Goal: Find specific page/section: Find specific page/section

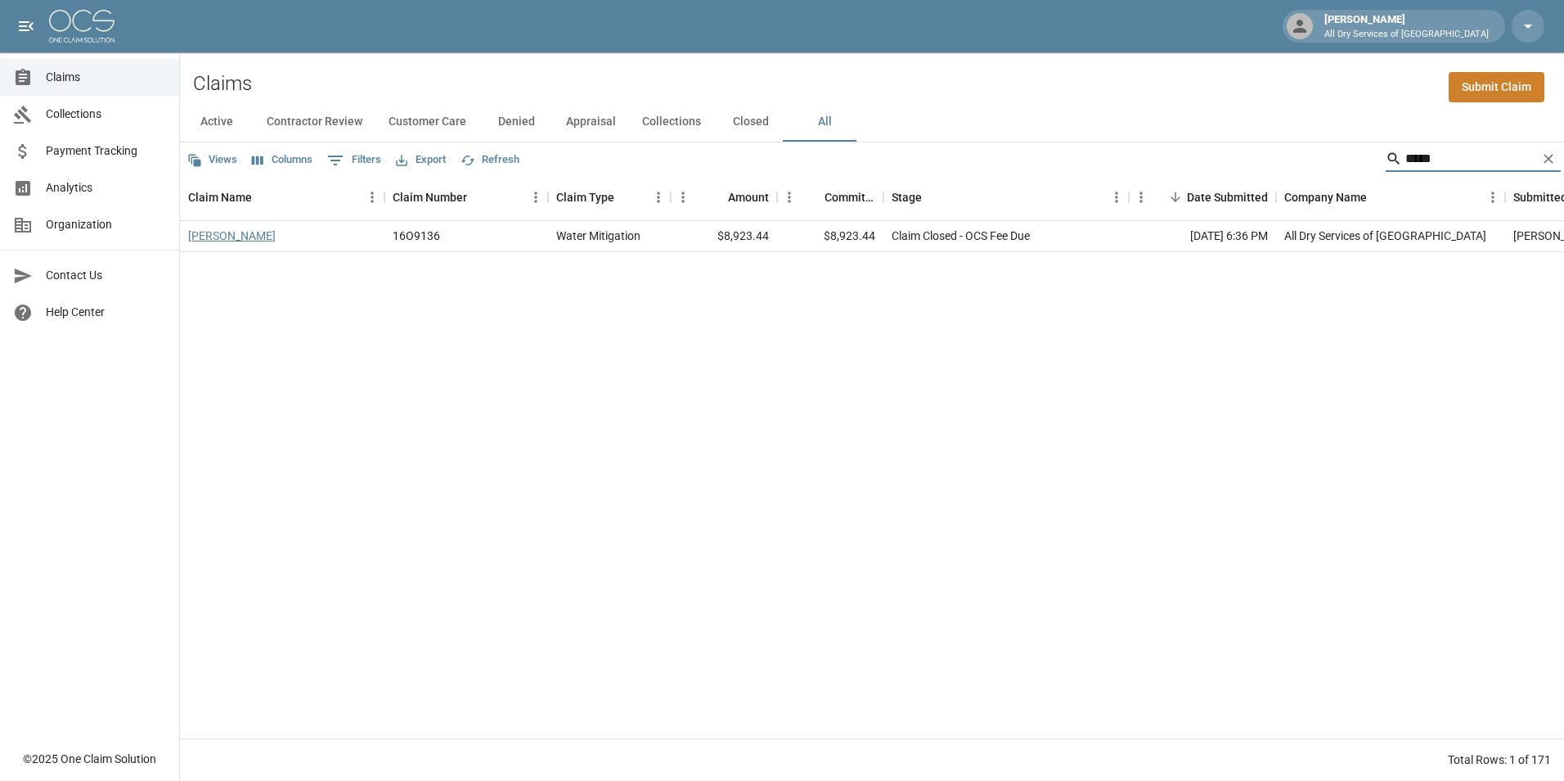
type input "*****"
click at [240, 238] on link "[PERSON_NAME]" at bounding box center [232, 235] width 88 height 16
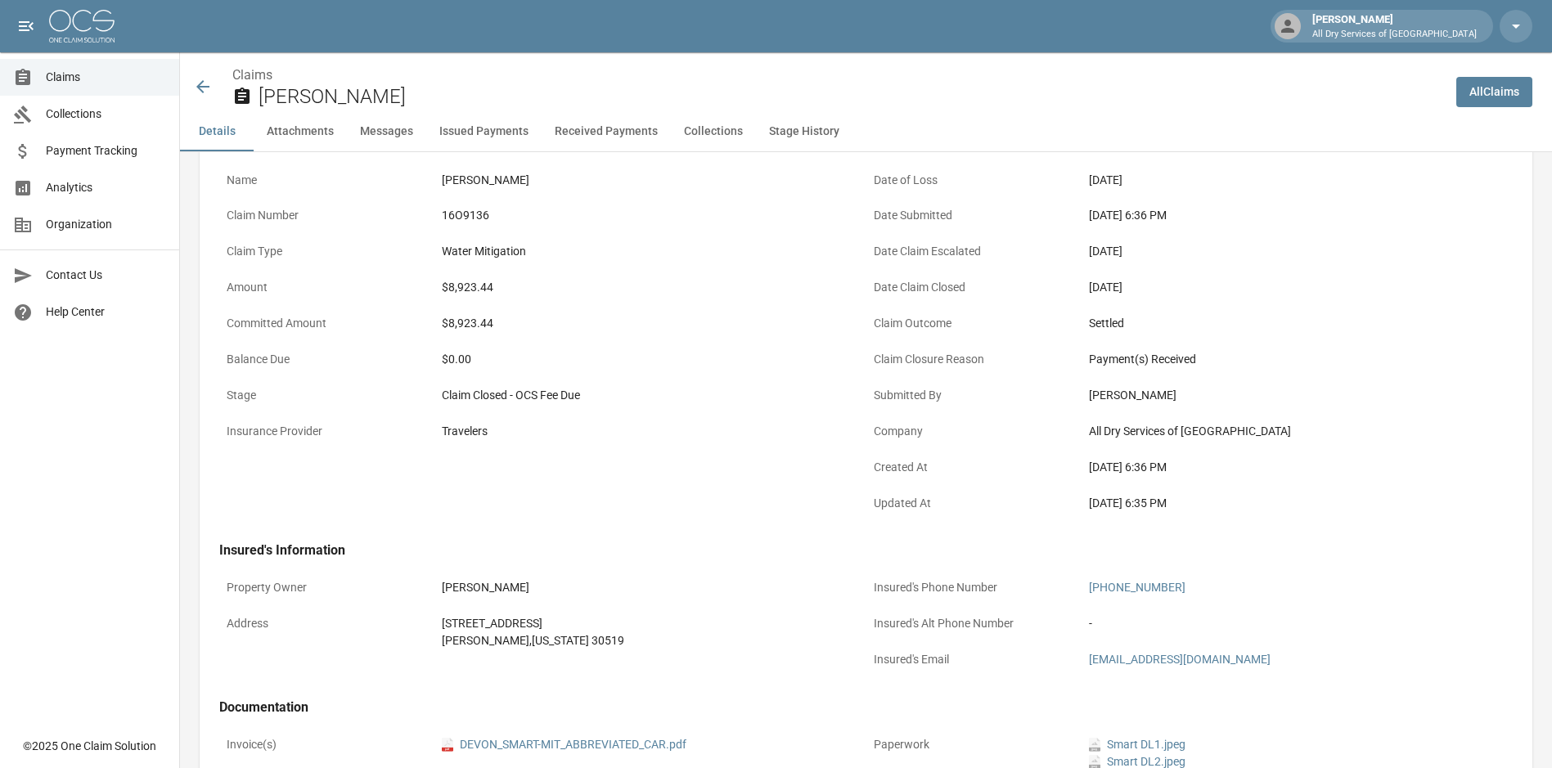
scroll to position [327, 0]
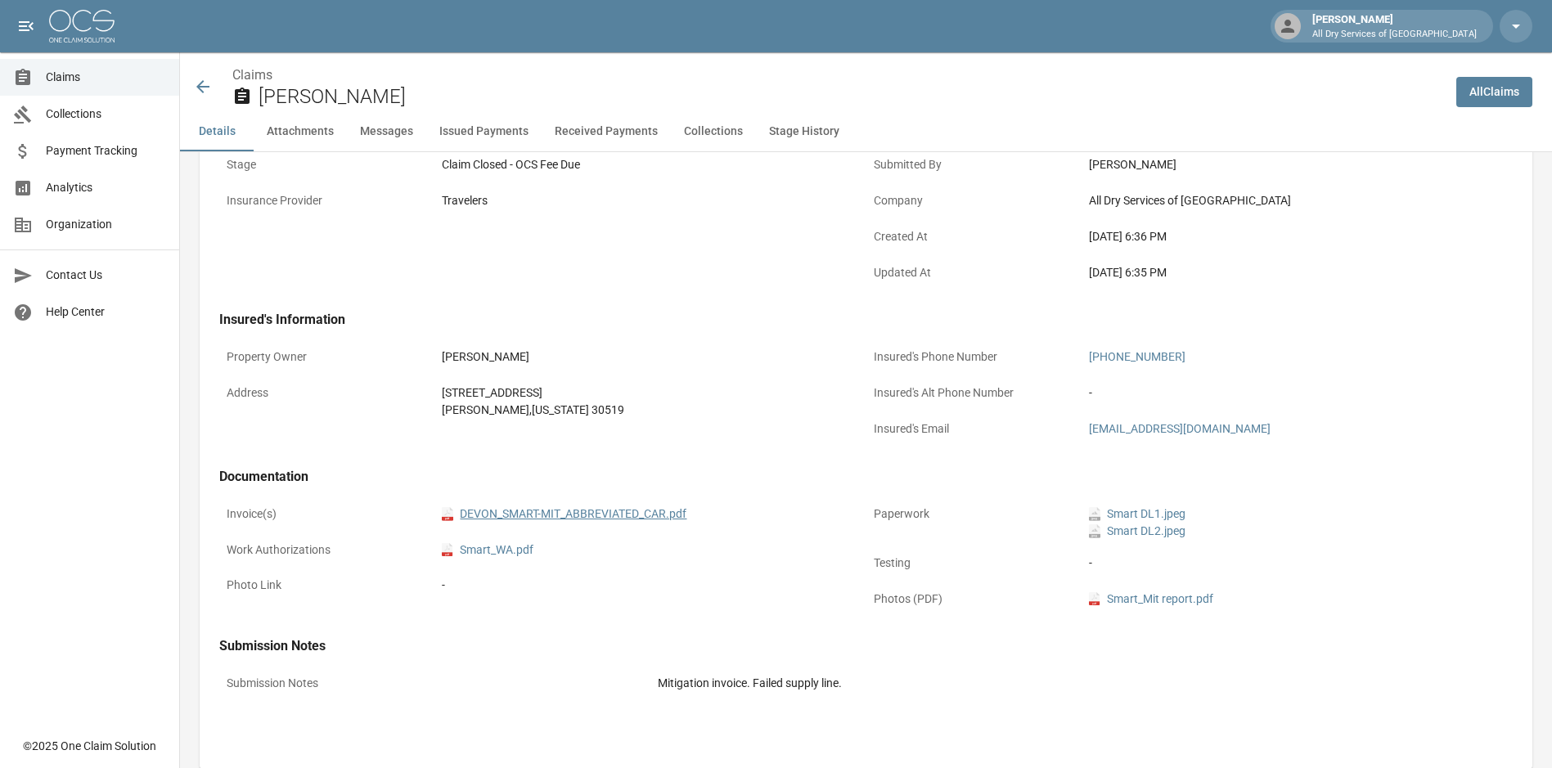
click at [630, 512] on link "pdf DEVON_SMART-MIT_ABBREVIATED_CAR.pdf" at bounding box center [564, 514] width 245 height 17
click at [74, 78] on span "Claims" at bounding box center [106, 77] width 120 height 17
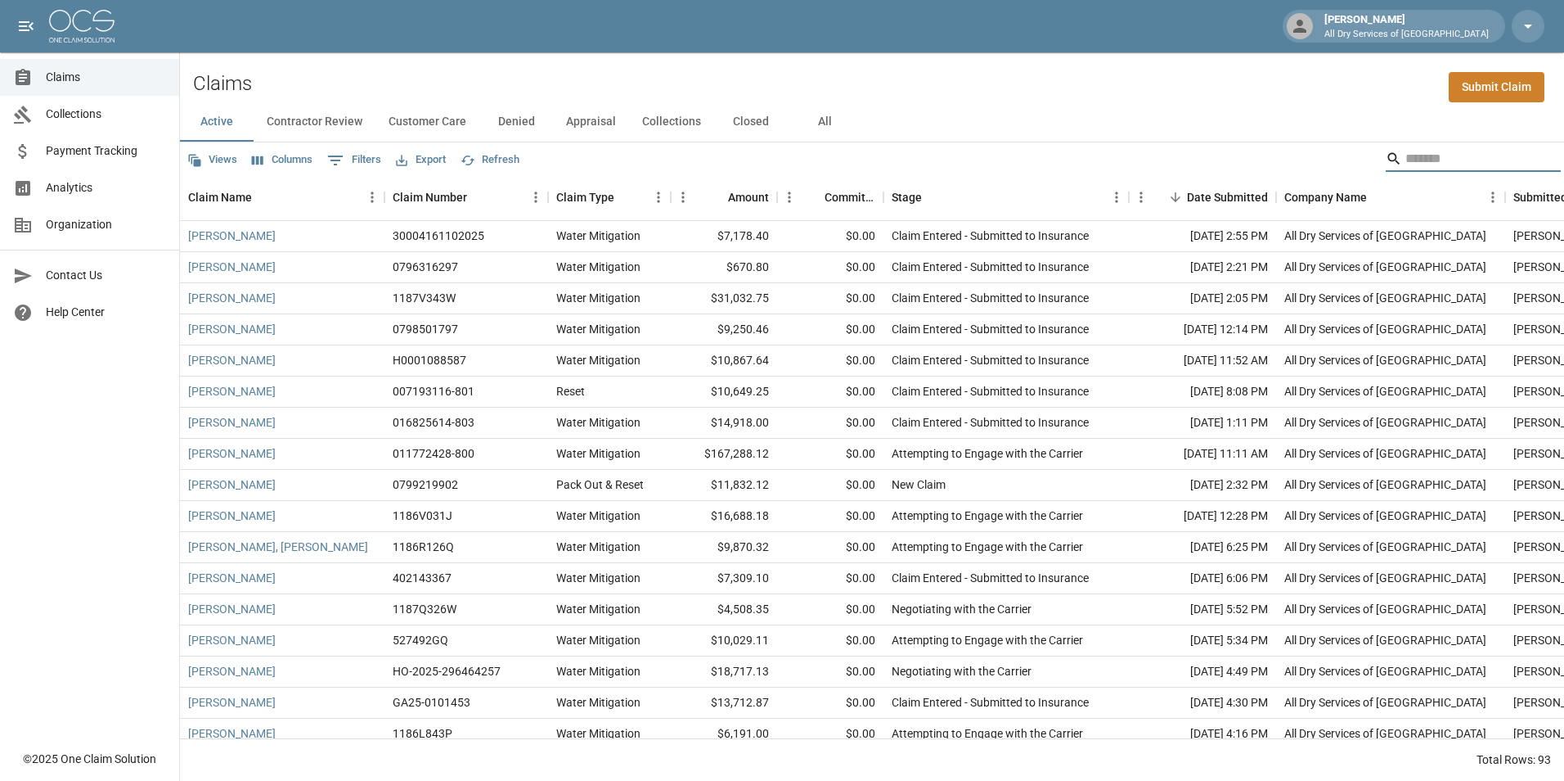
click at [1425, 160] on input "Search" at bounding box center [1471, 159] width 131 height 26
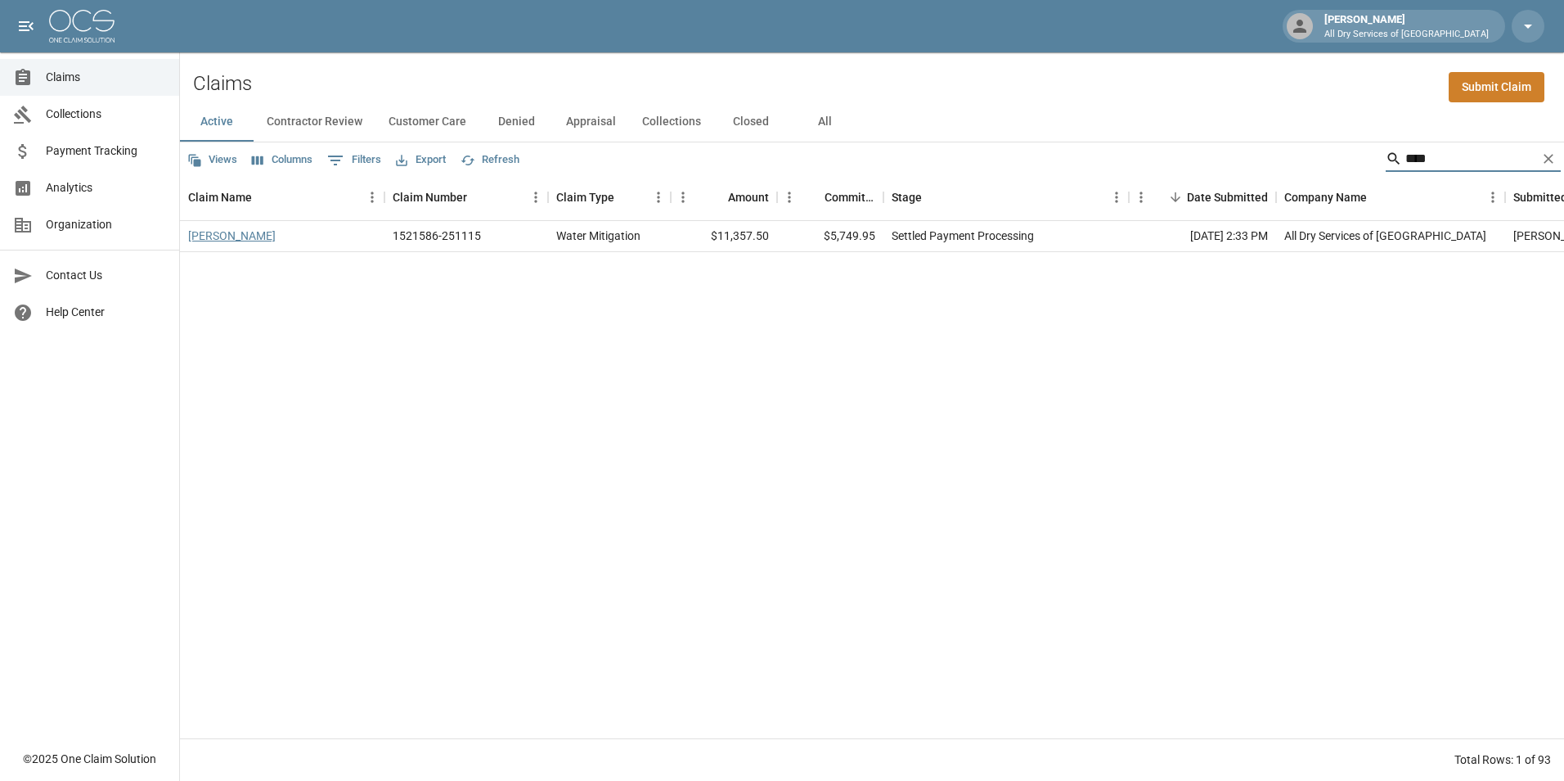
type input "****"
click at [223, 240] on link "[PERSON_NAME]" at bounding box center [232, 235] width 88 height 16
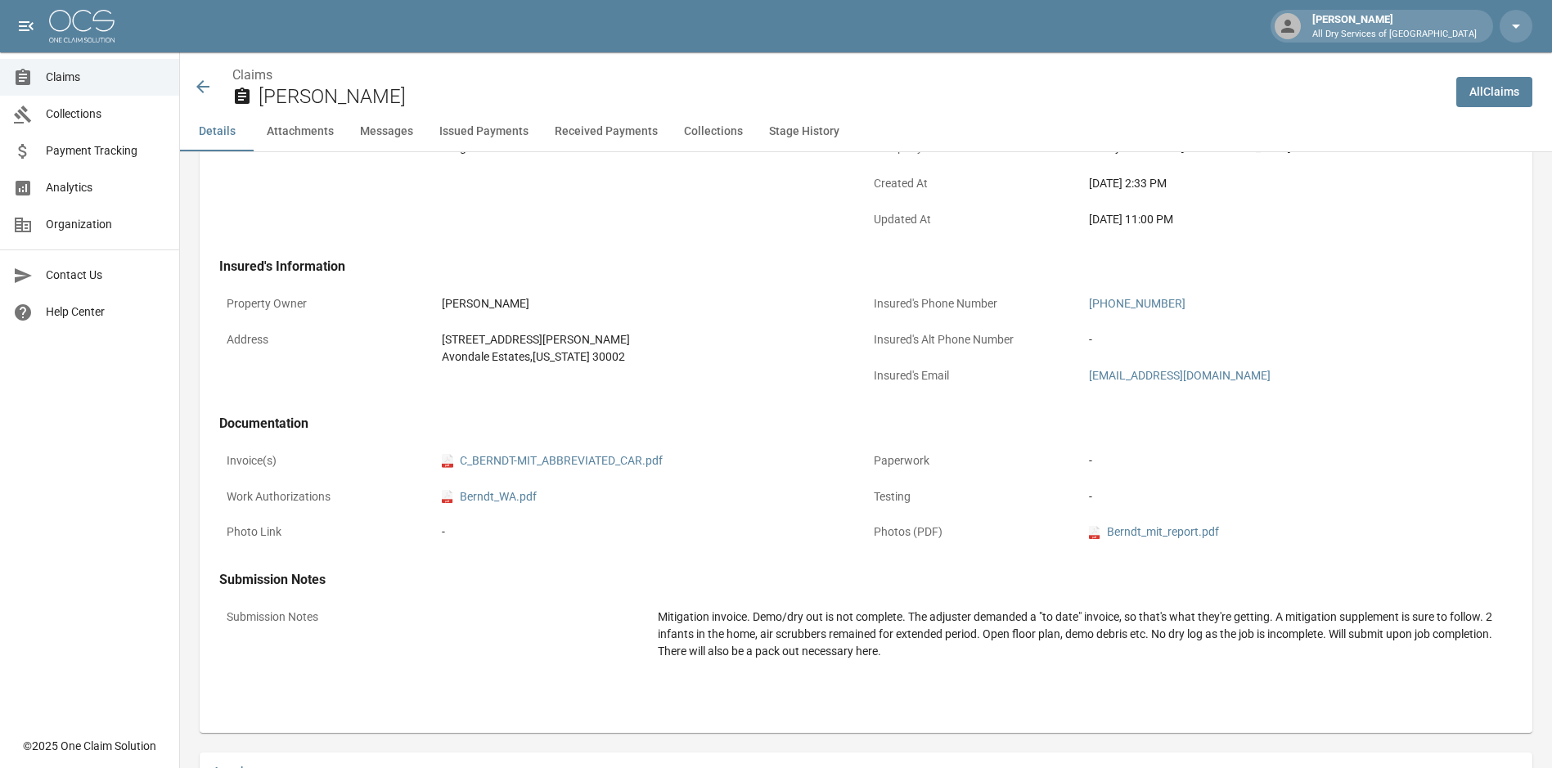
scroll to position [409, 0]
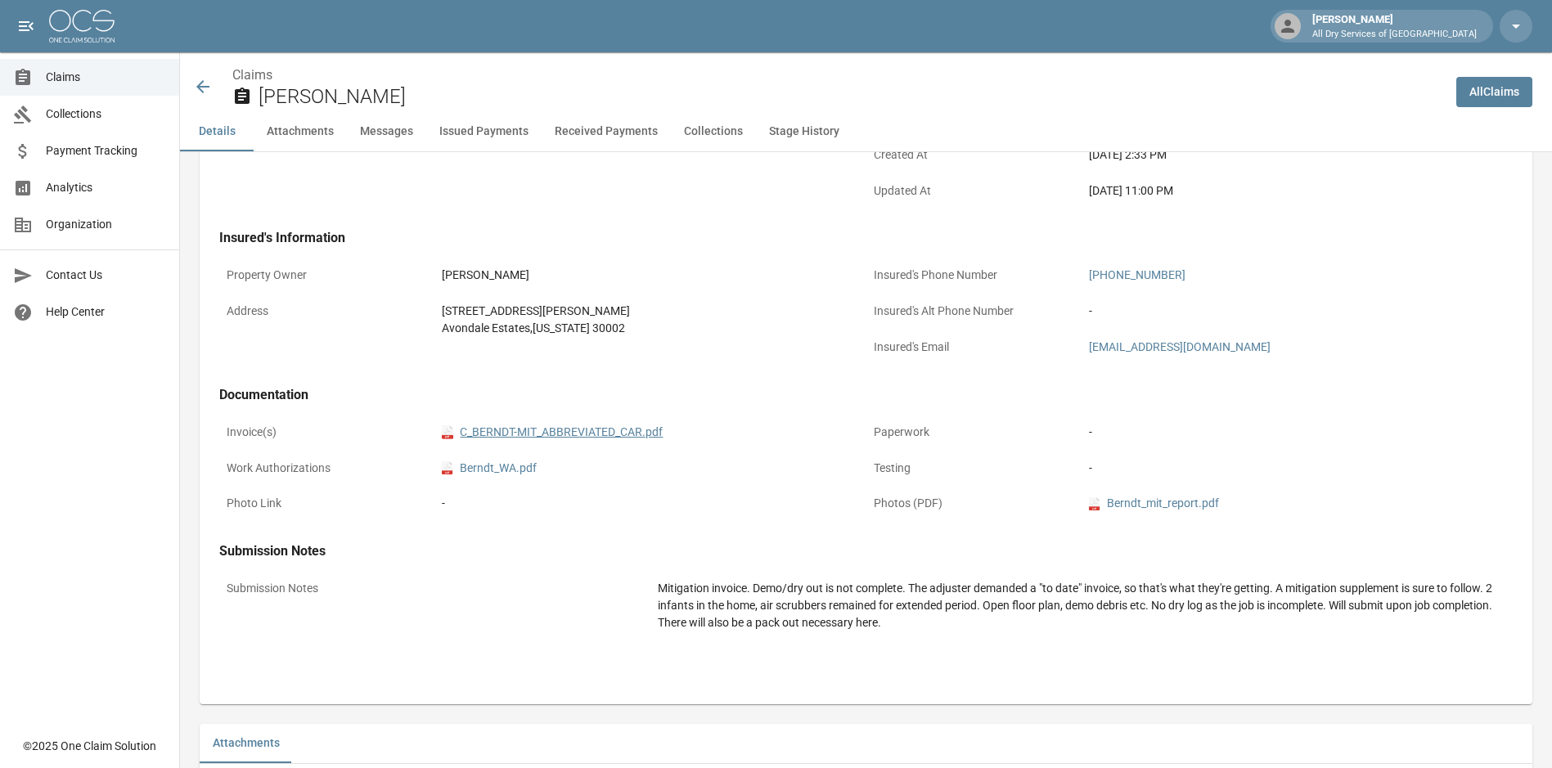
click at [611, 439] on link "pdf C_BERNDT-MIT_ABBREVIATED_CAR.pdf" at bounding box center [552, 432] width 221 height 17
click at [65, 78] on span "Claims" at bounding box center [106, 77] width 120 height 17
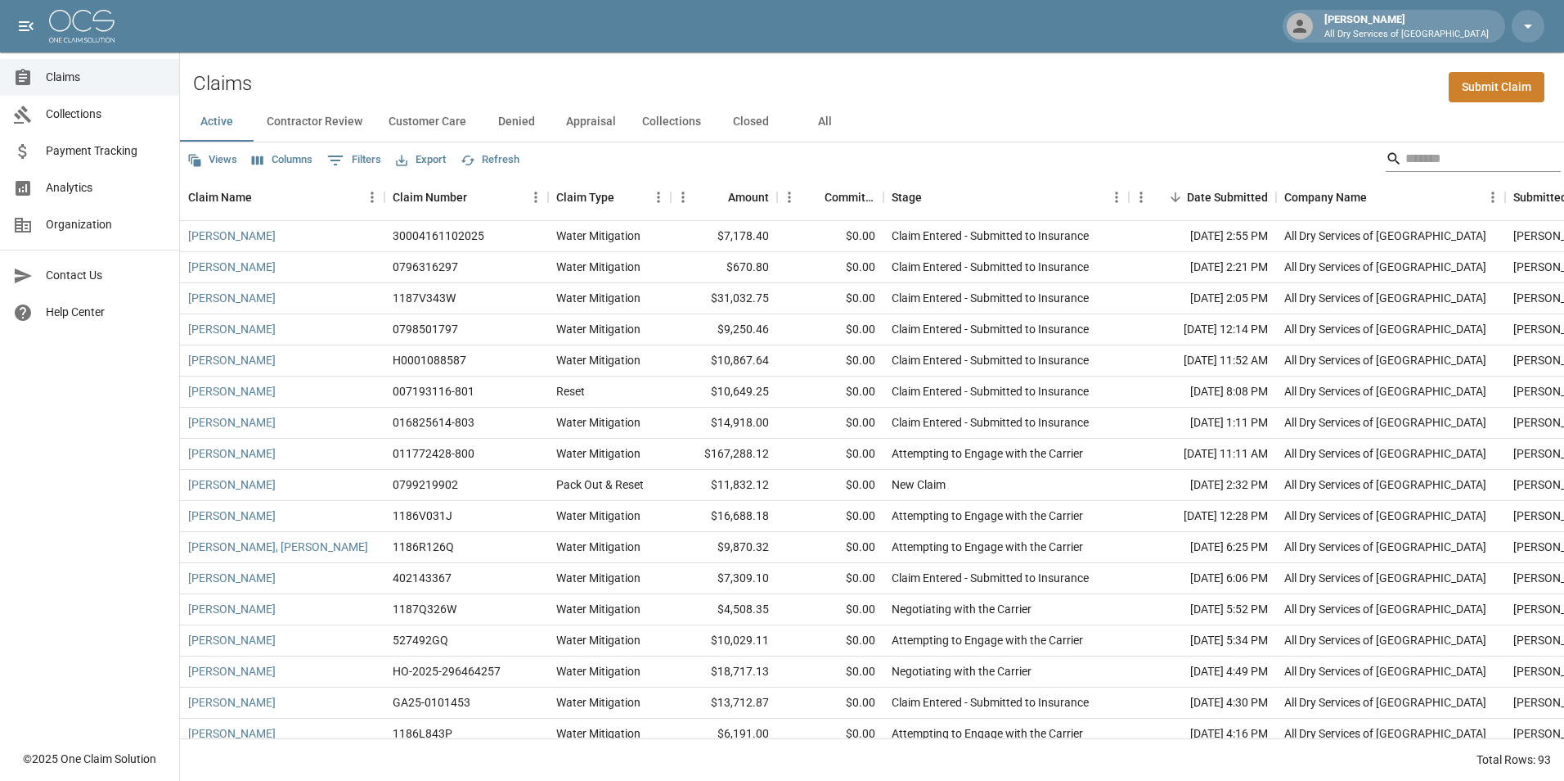
click at [1458, 147] on input "Search" at bounding box center [1471, 159] width 131 height 26
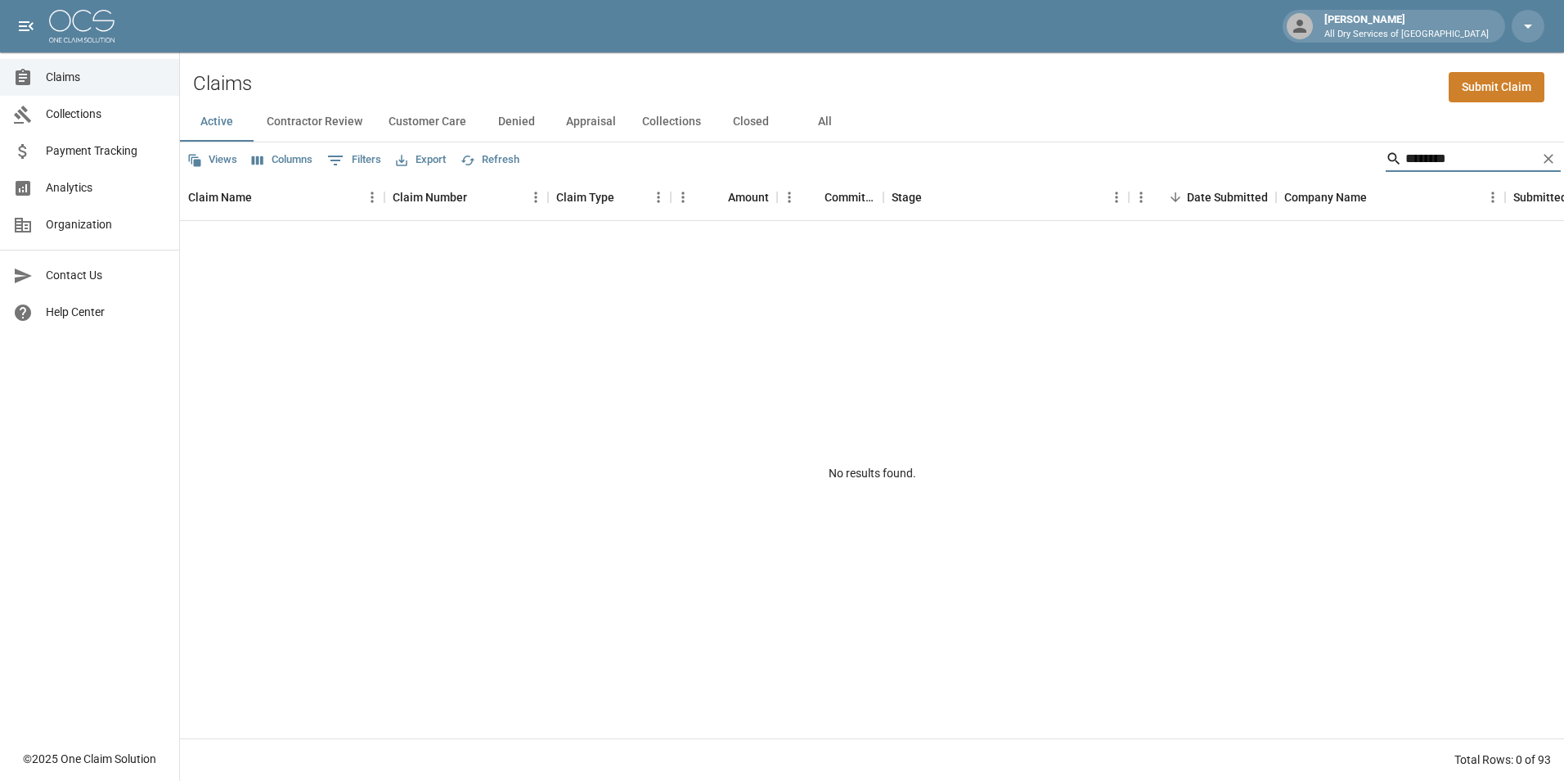
type input "********"
click at [812, 128] on button "All" at bounding box center [825, 121] width 74 height 39
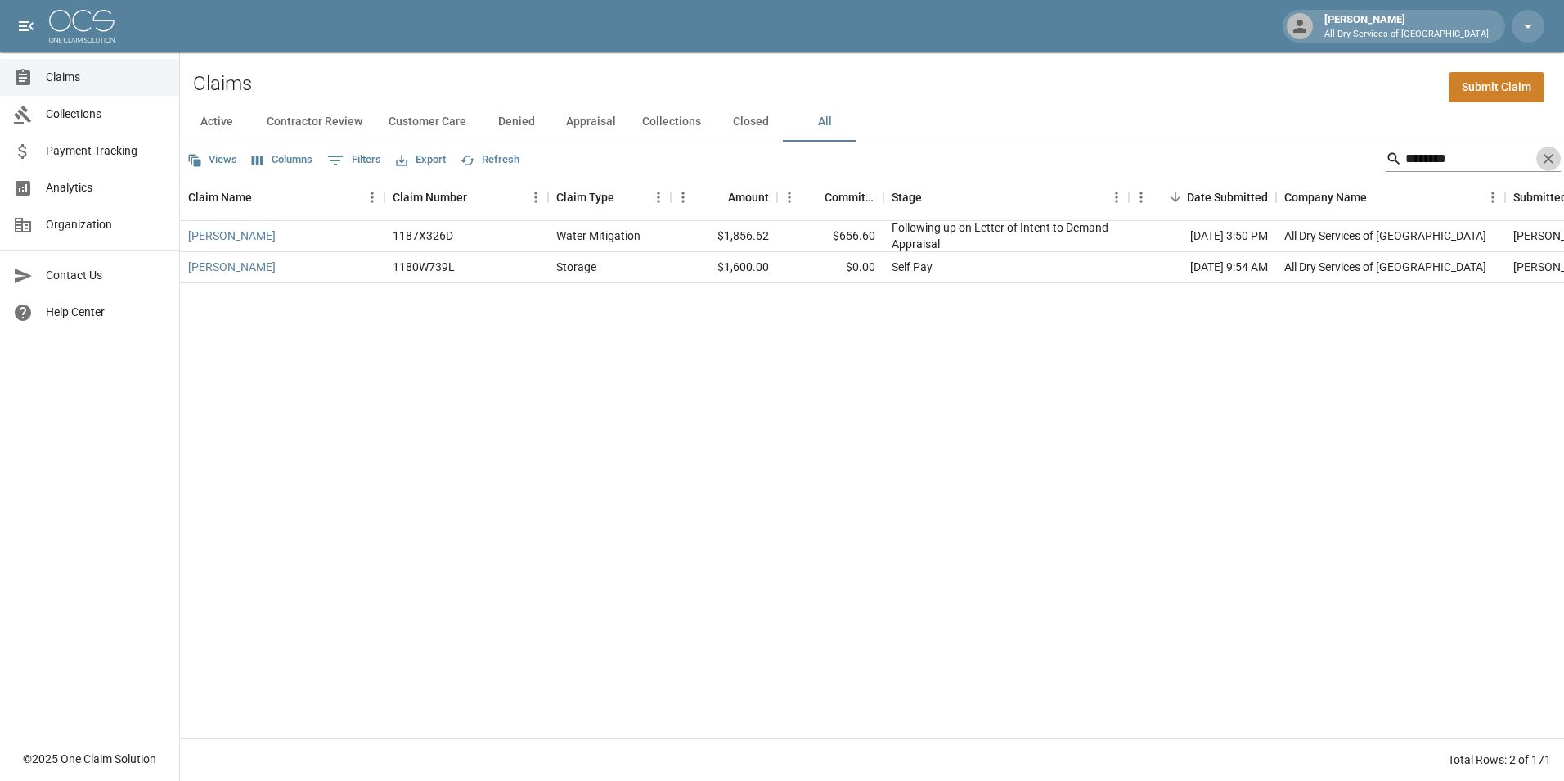
click at [1545, 161] on icon "Clear" at bounding box center [1549, 159] width 10 height 10
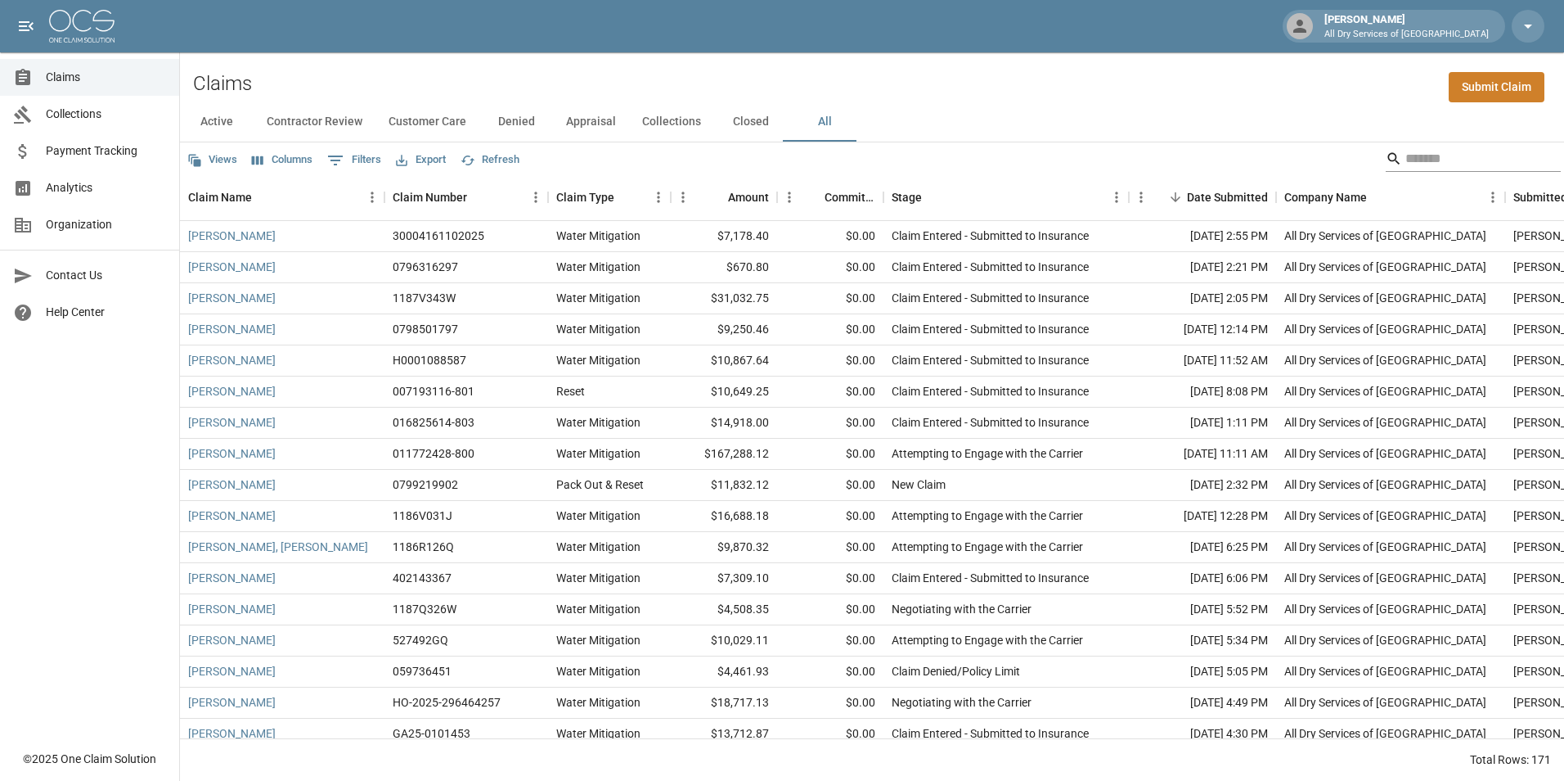
click at [1426, 157] on input "Search" at bounding box center [1471, 159] width 131 height 26
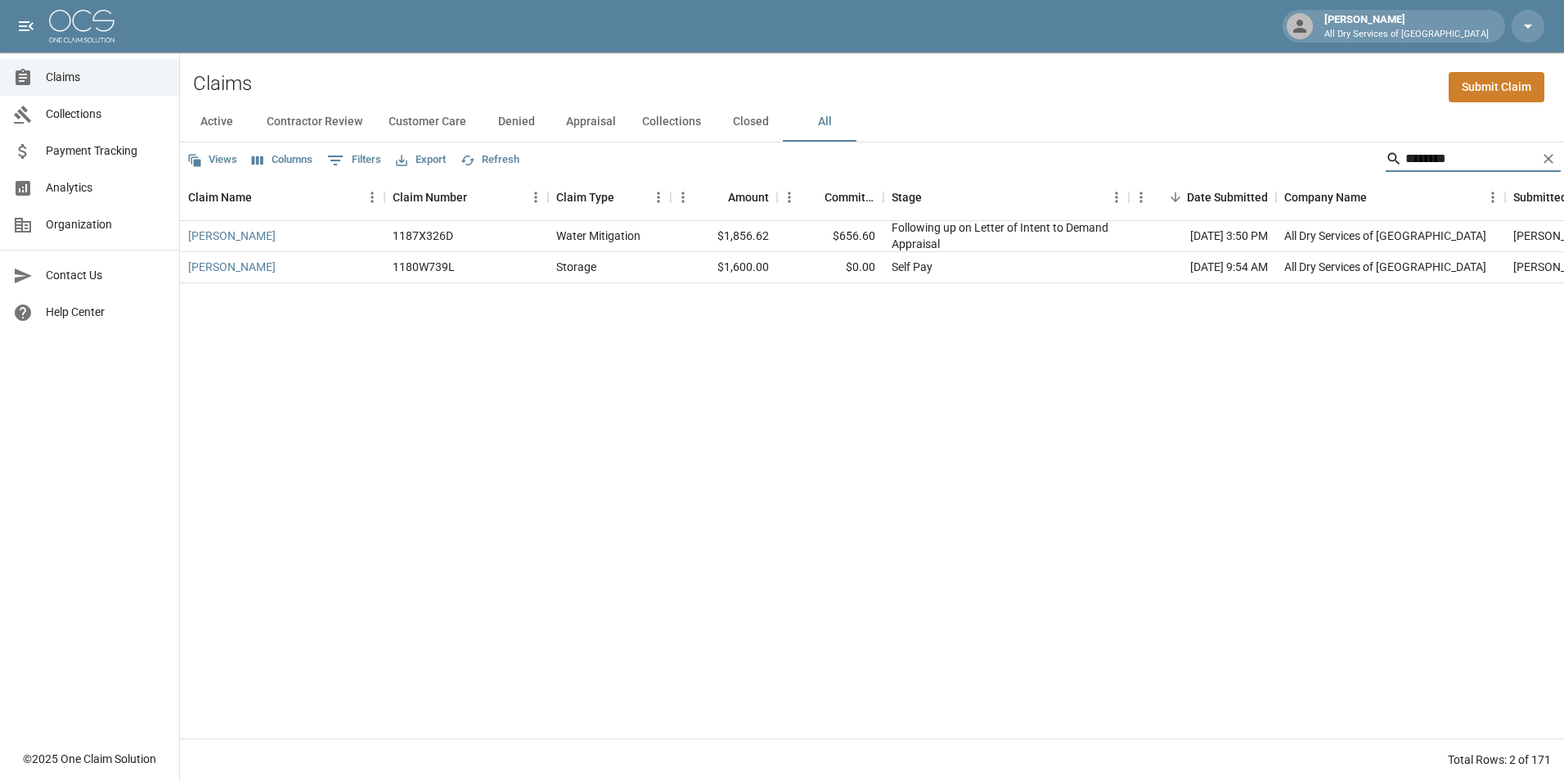
type input "********"
click at [1548, 162] on icon "Clear" at bounding box center [1549, 159] width 16 height 16
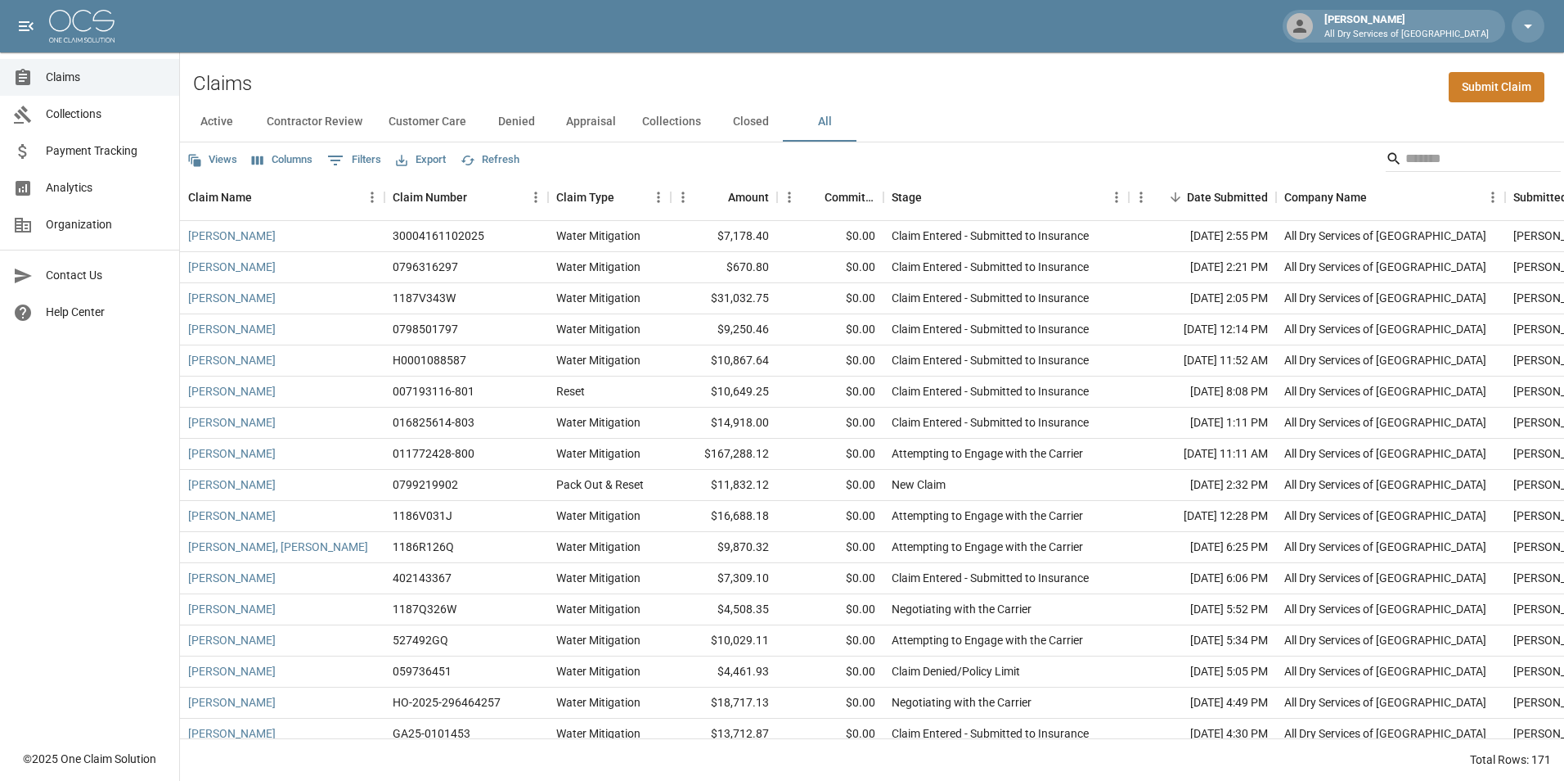
click at [101, 177] on link "Analytics" at bounding box center [89, 187] width 179 height 37
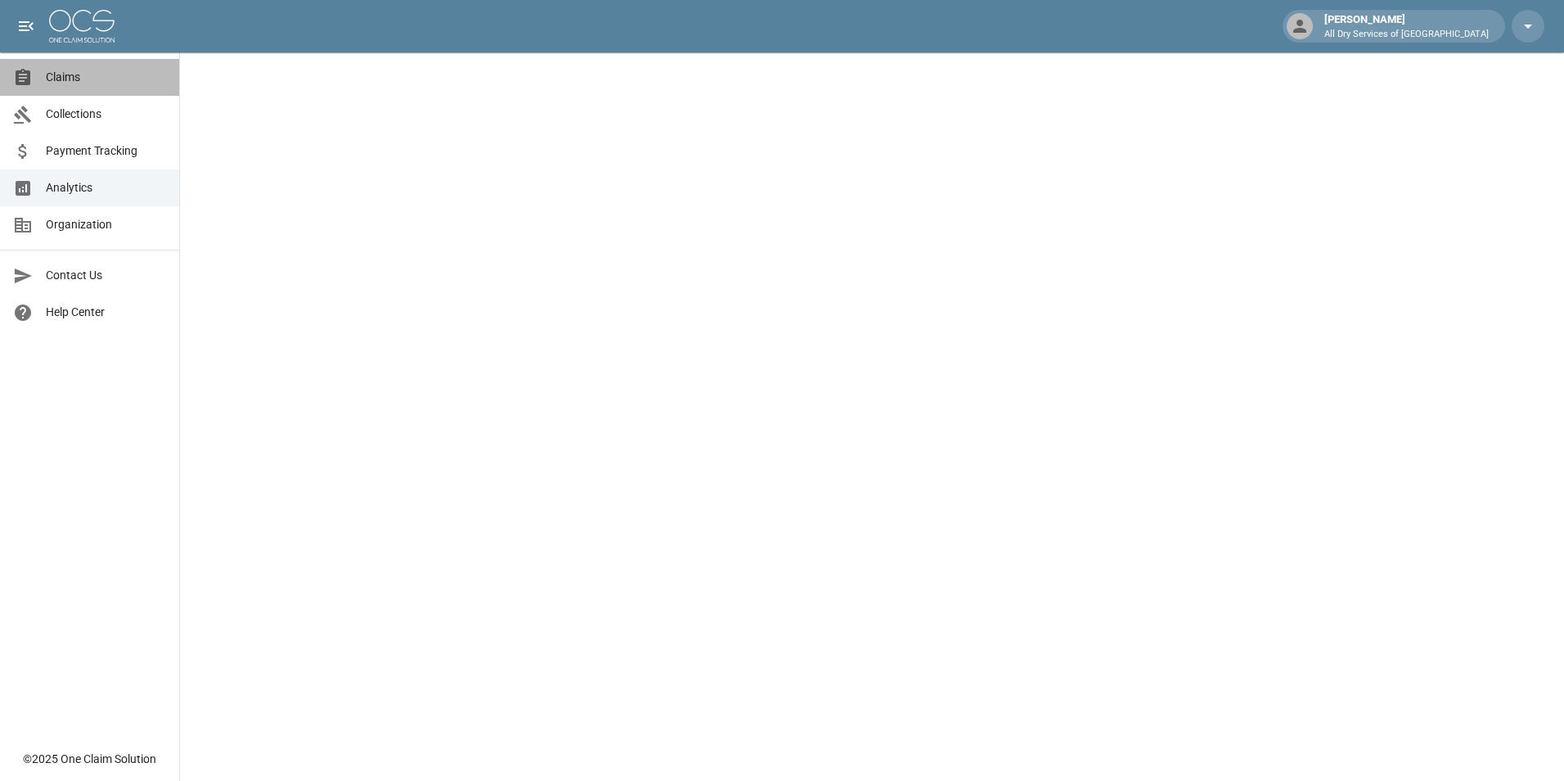
click at [92, 74] on span "Claims" at bounding box center [106, 77] width 120 height 17
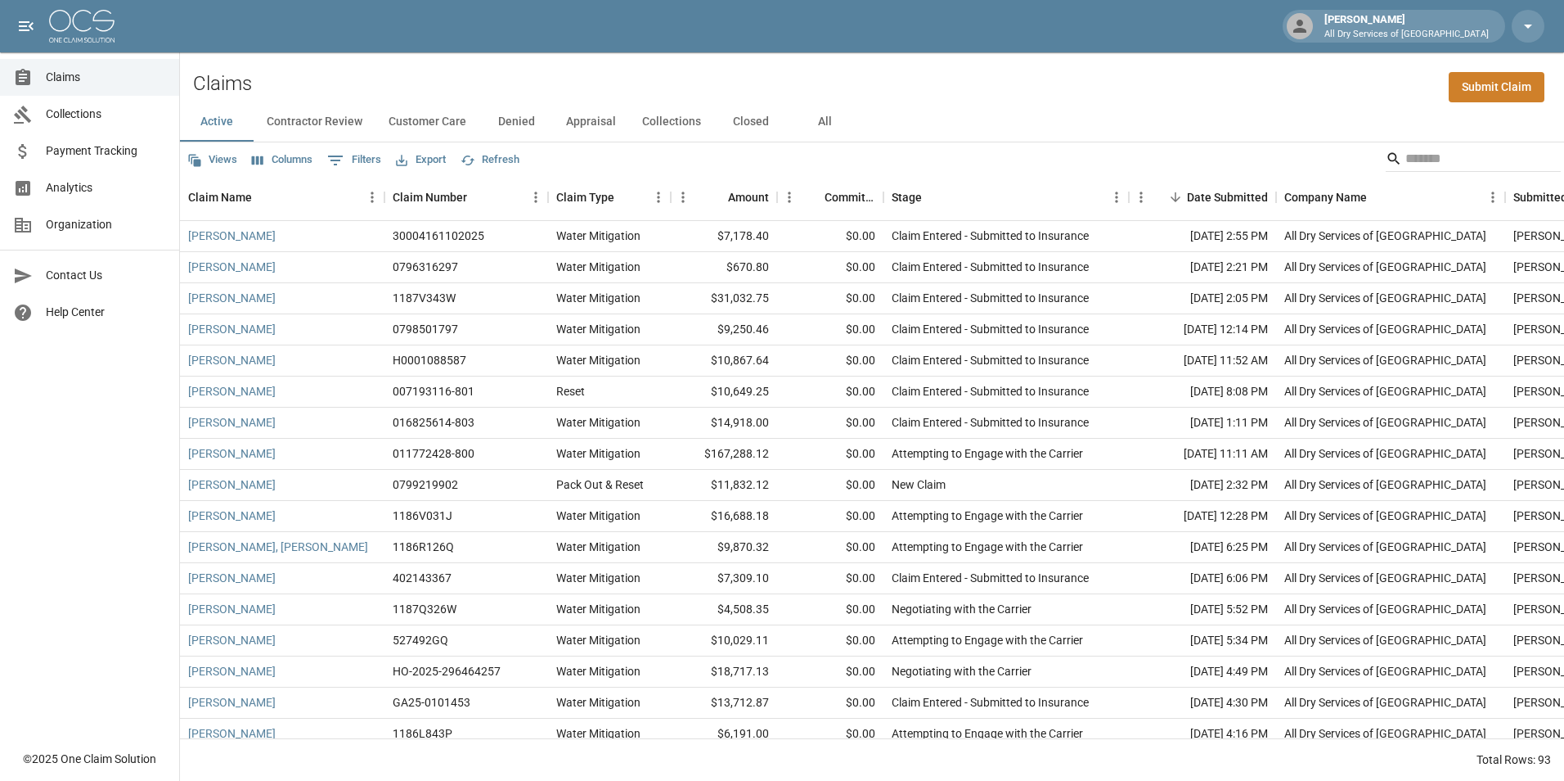
click at [818, 122] on button "All" at bounding box center [825, 121] width 74 height 39
click at [1445, 161] on input "Search" at bounding box center [1471, 159] width 131 height 26
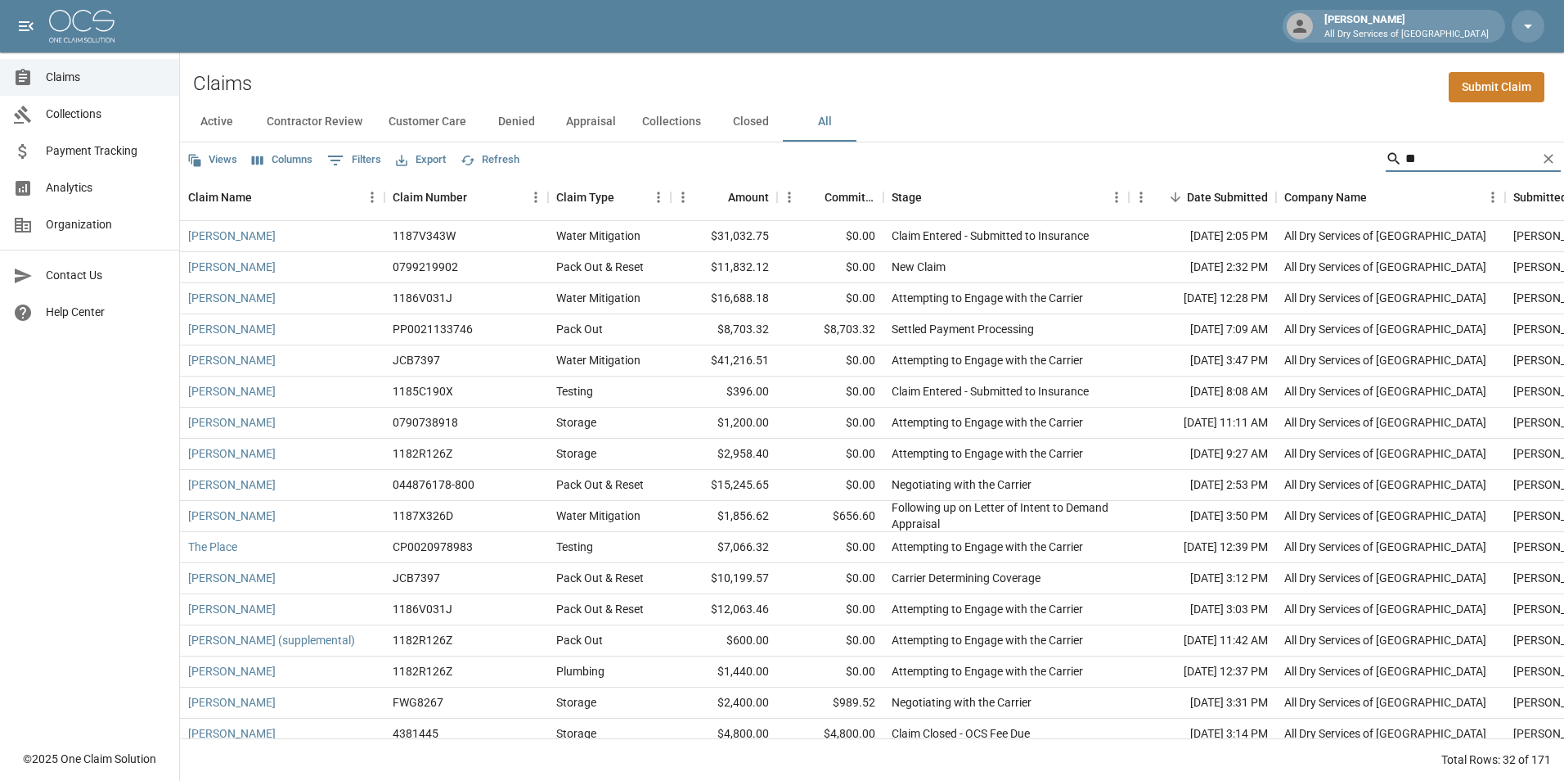
type input "*"
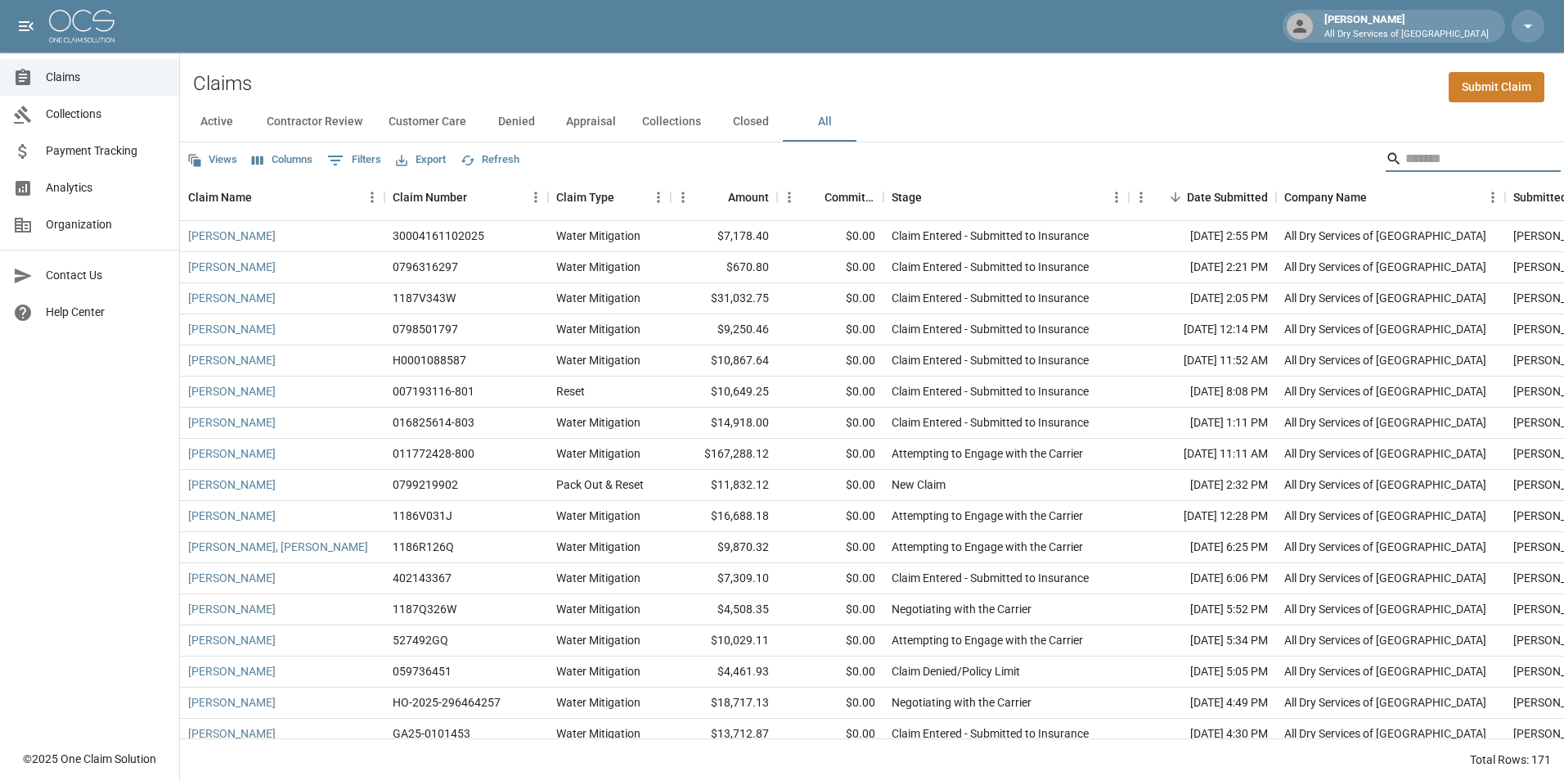
click at [1441, 165] on input "Search" at bounding box center [1471, 159] width 131 height 26
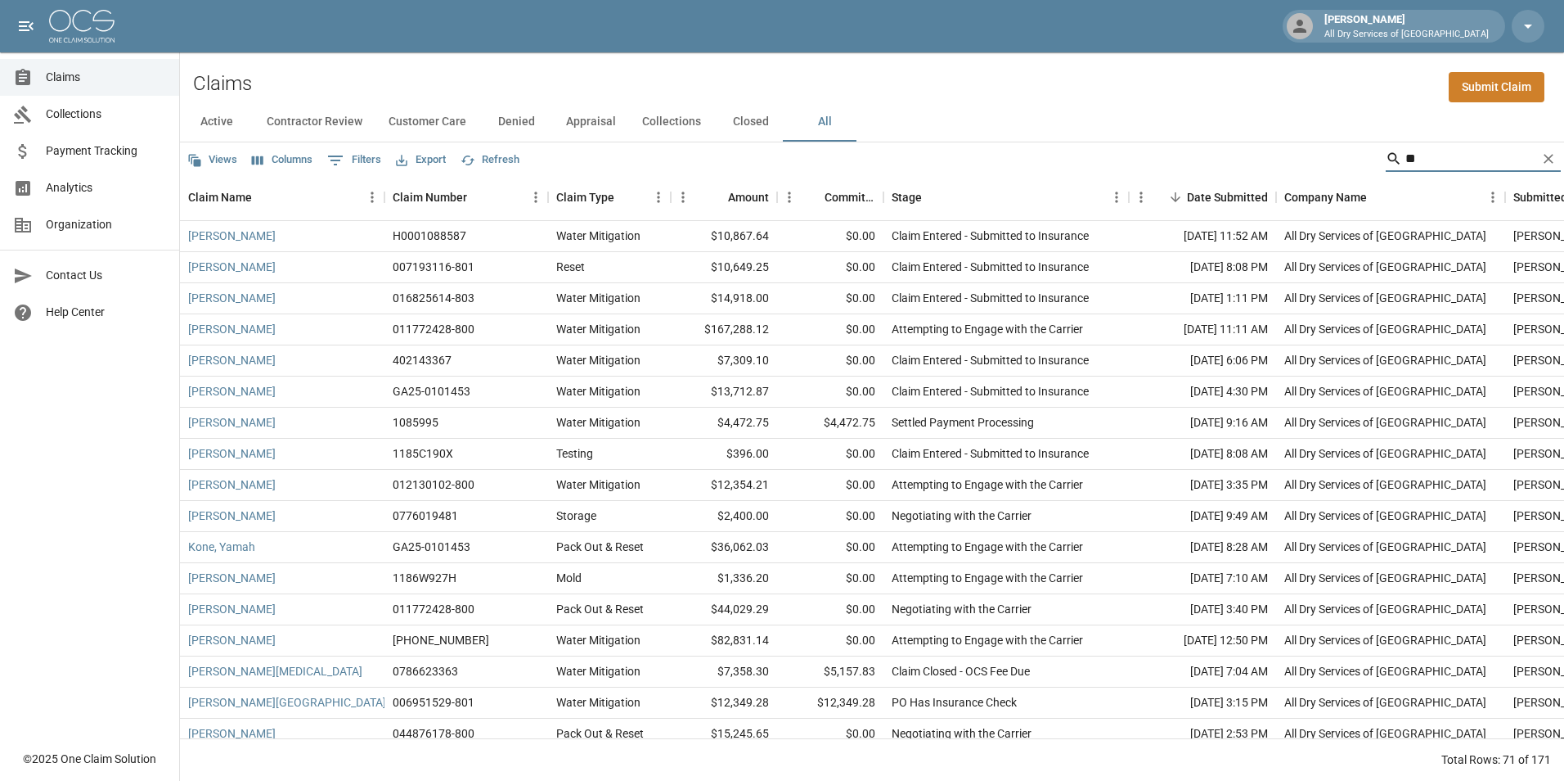
type input "*"
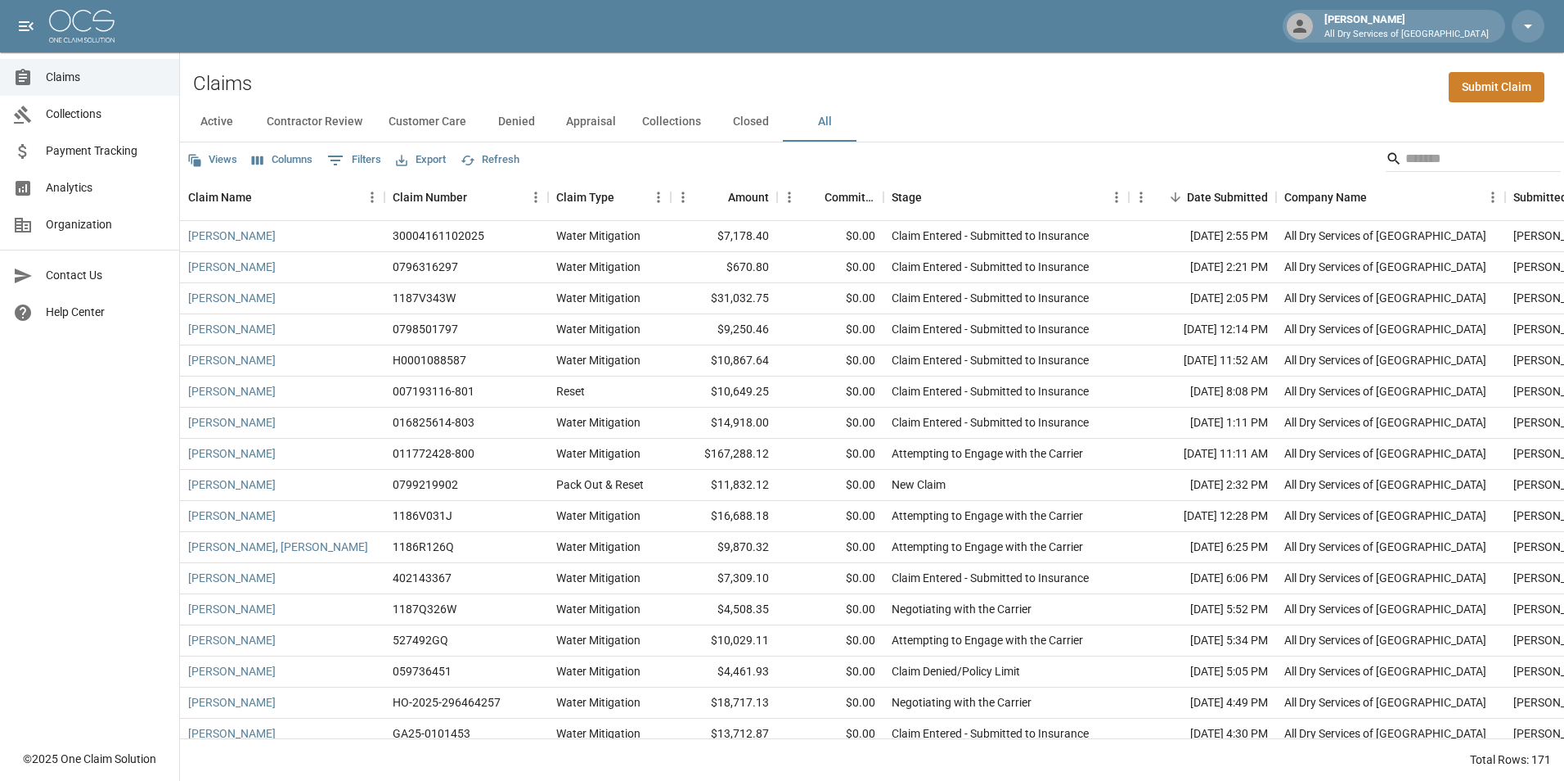
click at [1102, 112] on div "Active Contractor Review Customer Care Denied Appraisal Collections Closed All" at bounding box center [872, 121] width 1384 height 39
